Goal: Task Accomplishment & Management: Use online tool/utility

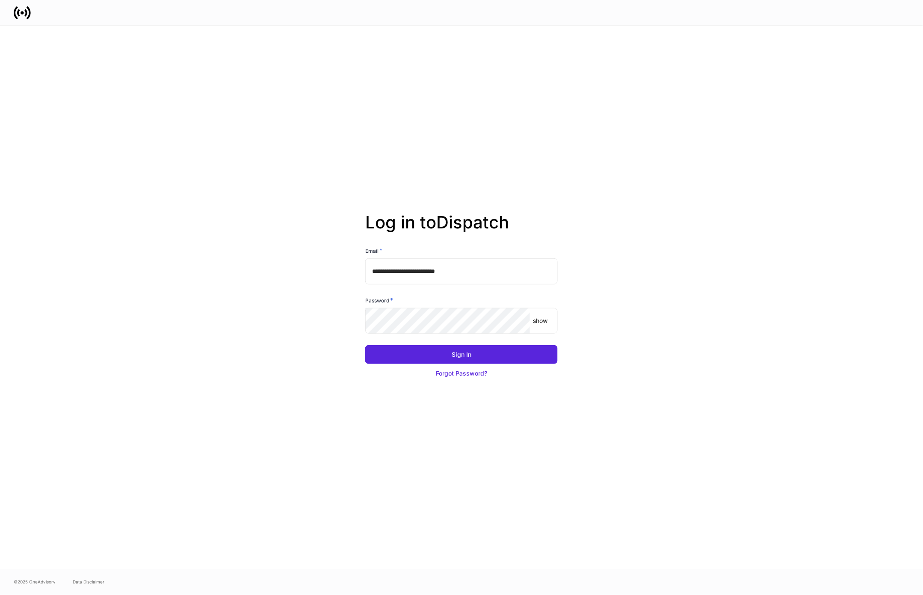
click at [435, 275] on input "**********" at bounding box center [461, 271] width 192 height 26
click at [505, 276] on input "**********" at bounding box center [461, 271] width 192 height 26
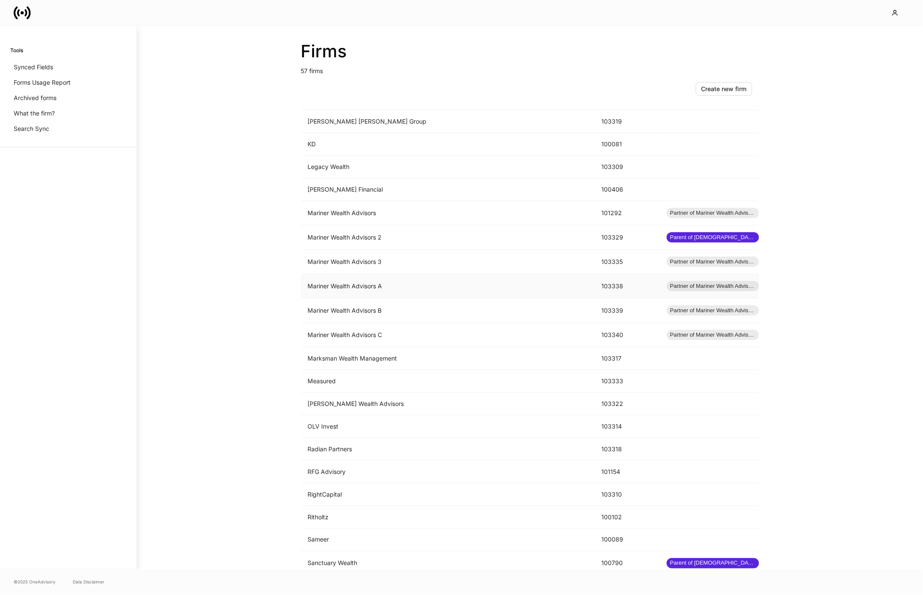
scroll to position [651, 0]
click at [364, 215] on td "Mariner Wealth Advisors" at bounding box center [448, 214] width 294 height 24
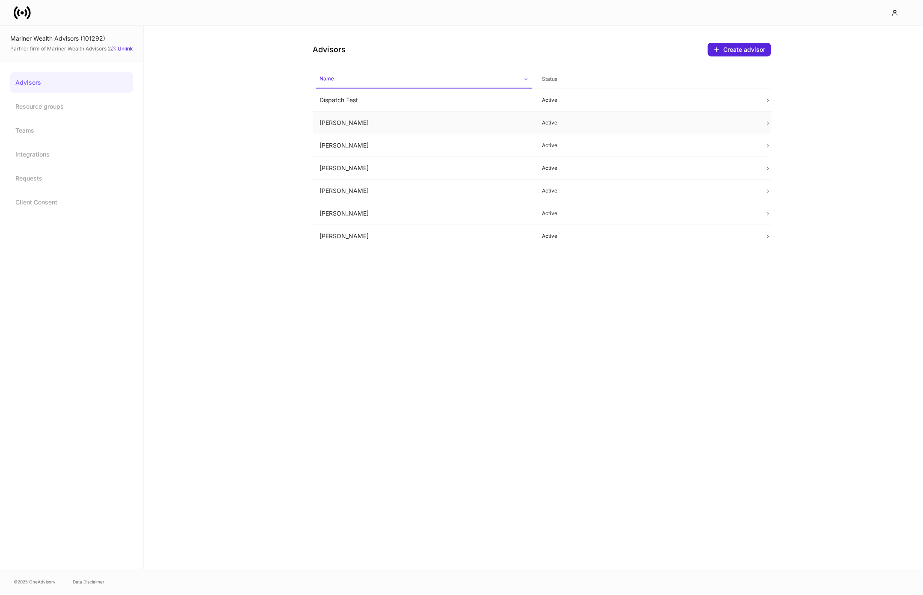
click at [364, 121] on td "Erika Leon" at bounding box center [424, 123] width 223 height 23
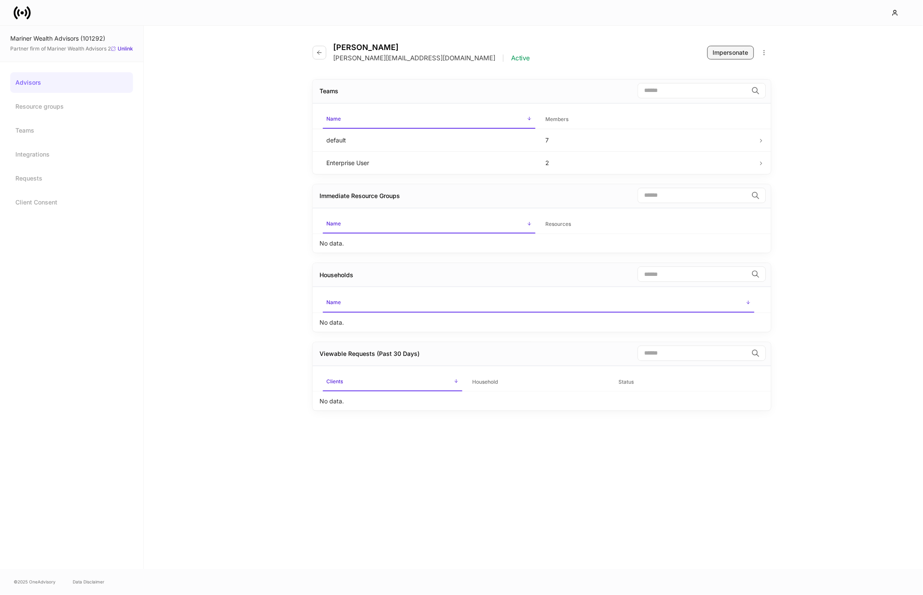
click at [733, 54] on div "Impersonate" at bounding box center [730, 52] width 35 height 9
click at [324, 55] on button "button" at bounding box center [320, 53] width 14 height 14
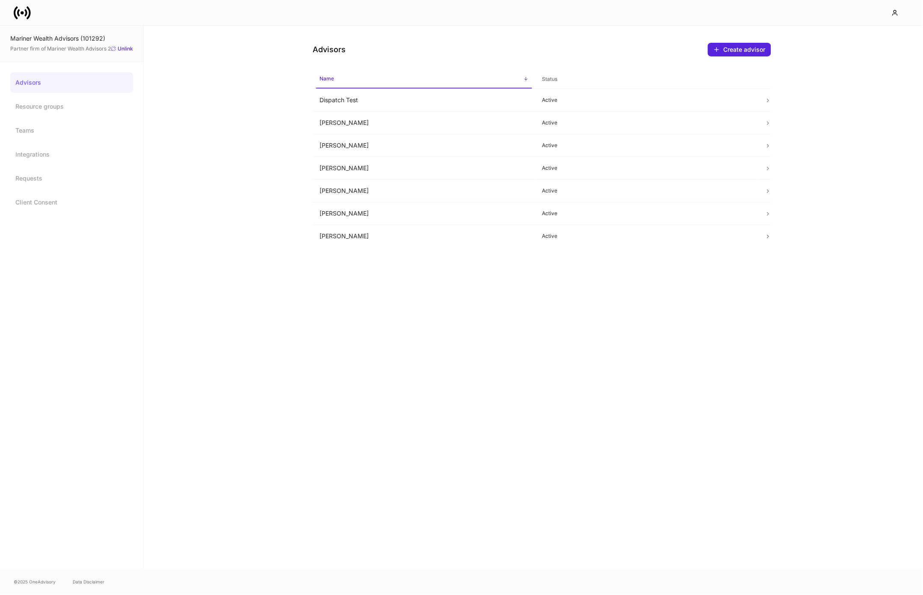
click at [18, 9] on icon at bounding box center [22, 12] width 17 height 17
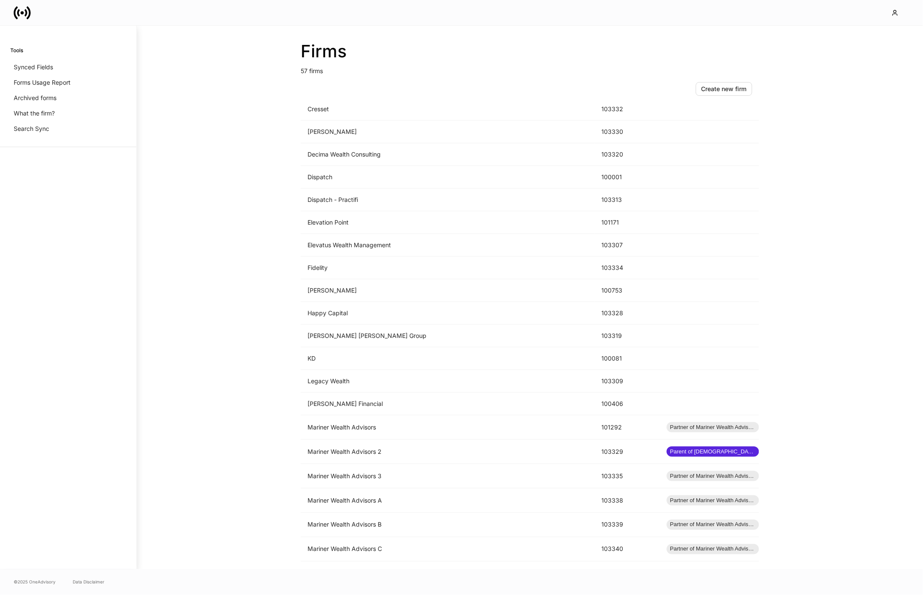
scroll to position [499, 0]
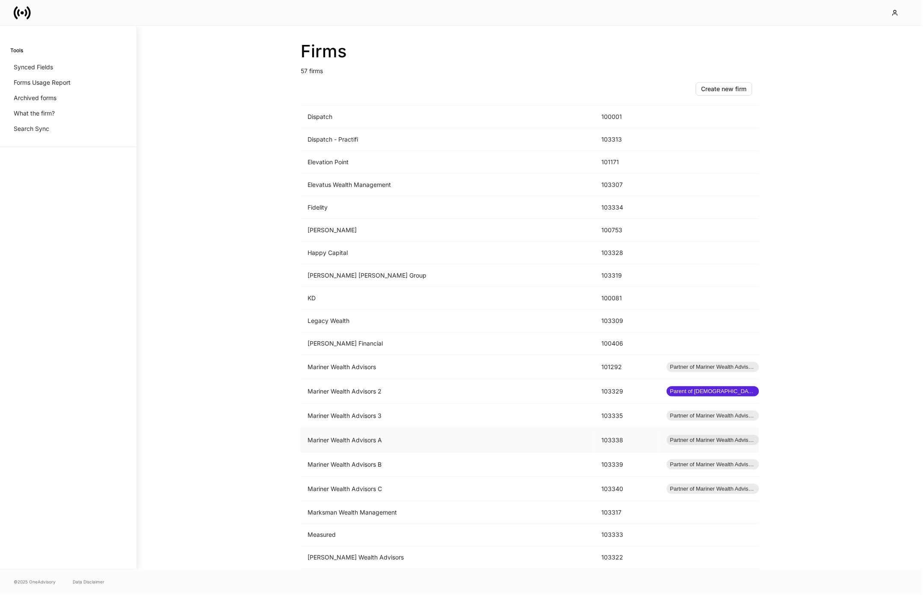
click at [368, 446] on td "Mariner Wealth Advisors A" at bounding box center [448, 440] width 294 height 24
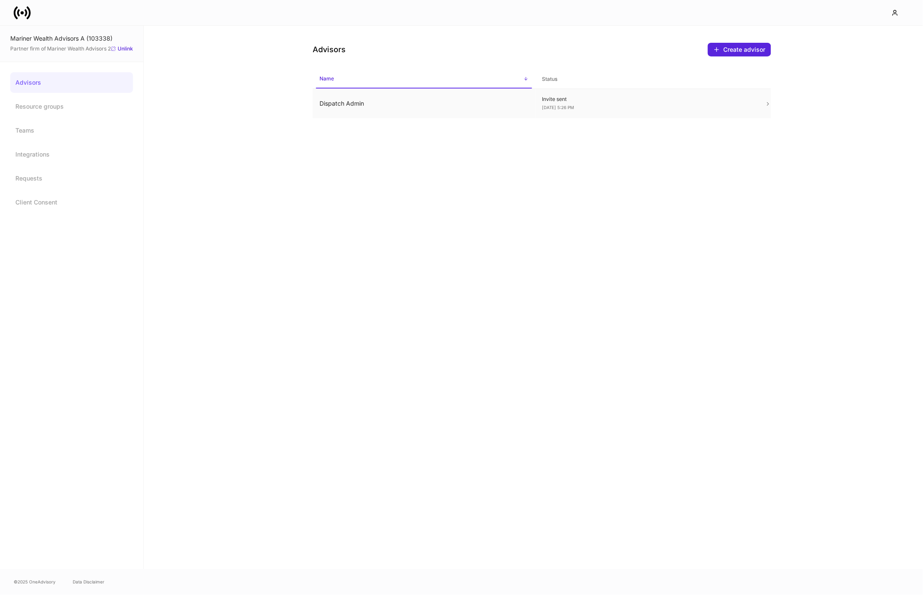
click at [448, 111] on td "Dispatch Admin" at bounding box center [424, 104] width 223 height 30
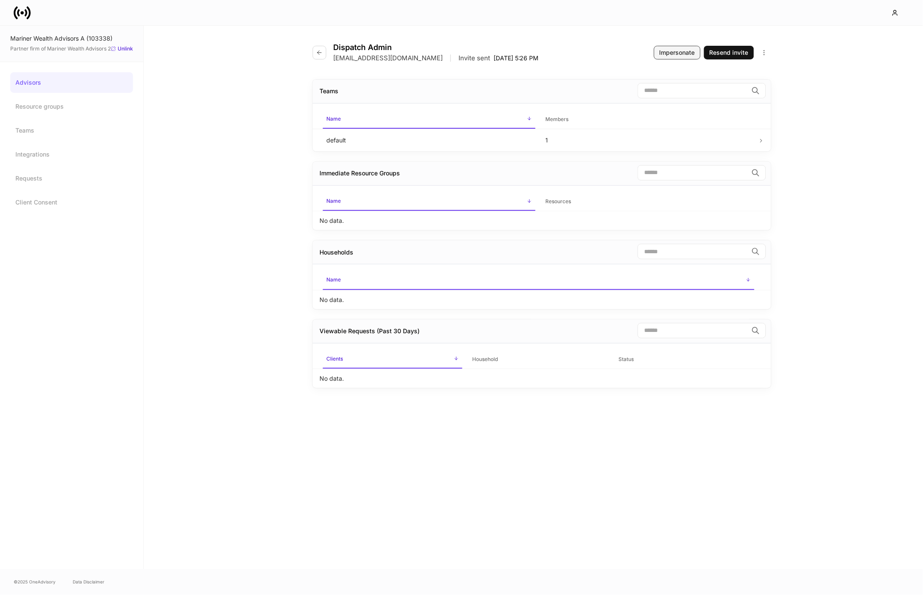
click at [659, 52] on button "Impersonate" at bounding box center [677, 53] width 47 height 14
